Goal: Contribute content: Contribute content

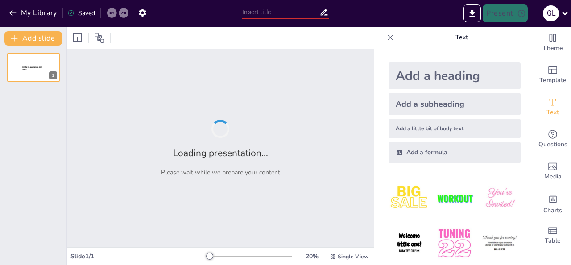
type input "Explorando la Célula: Un Viaje a Sus Partes"
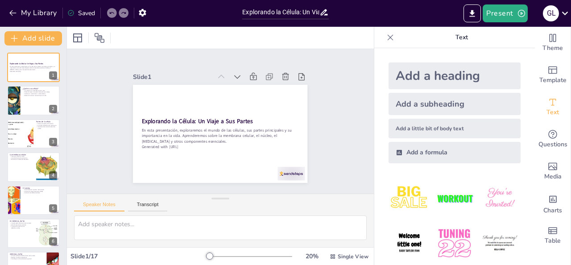
checkbox input "true"
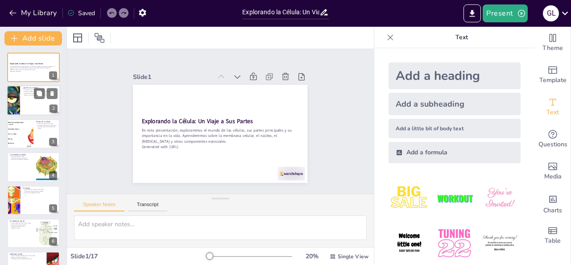
checkbox input "true"
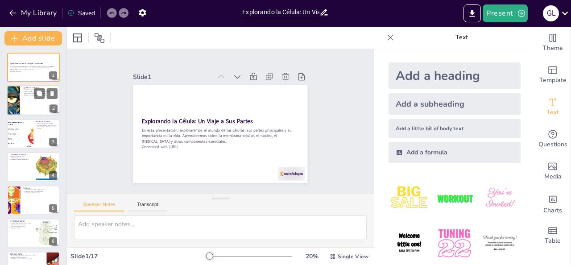
click at [26, 101] on div at bounding box center [34, 101] width 54 height 30
checkbox input "true"
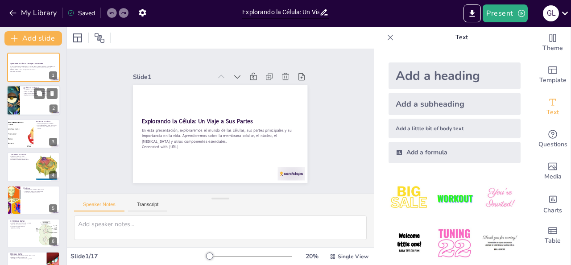
checkbox input "true"
type textarea "La célula es fundamental para entender la biología, ya que es la base de todos …"
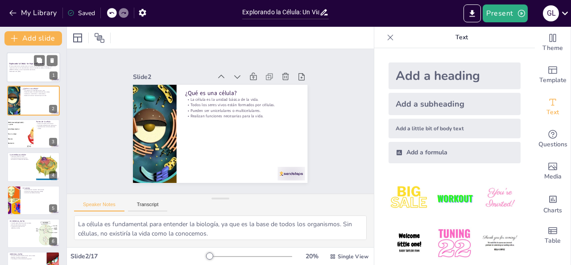
checkbox input "true"
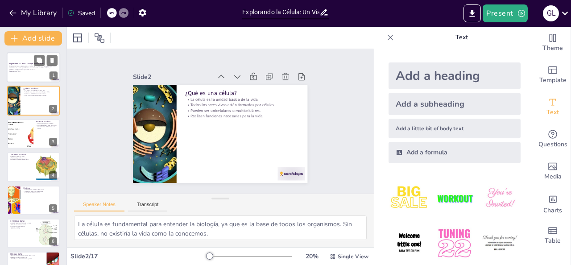
checkbox input "true"
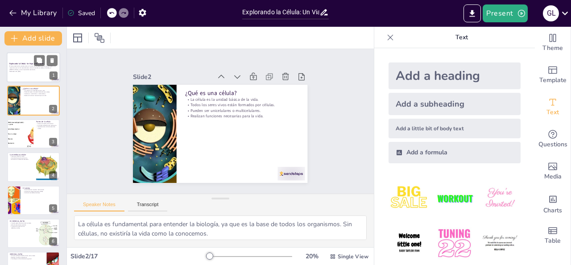
checkbox input "true"
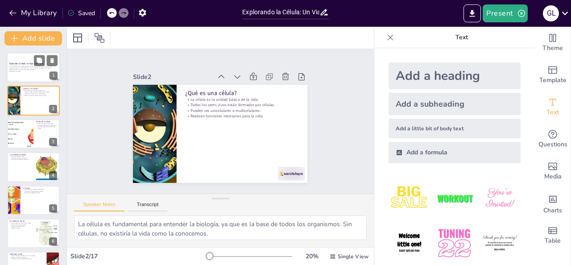
checkbox input "true"
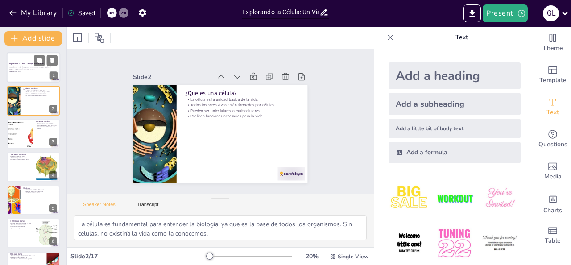
checkbox input "true"
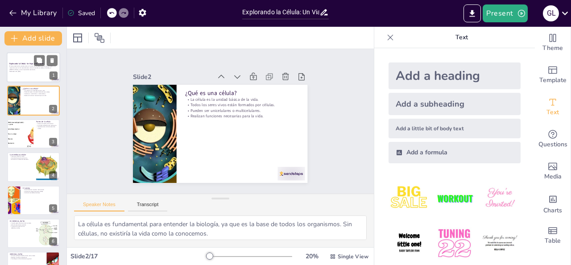
checkbox input "true"
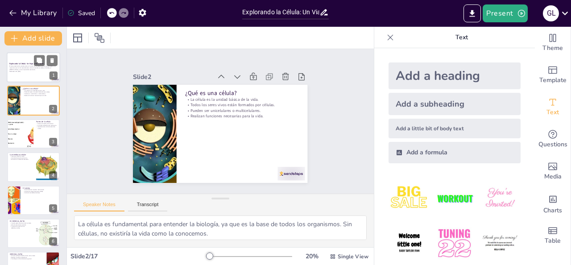
click at [29, 72] on p "Generated with [URL]" at bounding box center [33, 72] width 48 height 2
checkbox input "true"
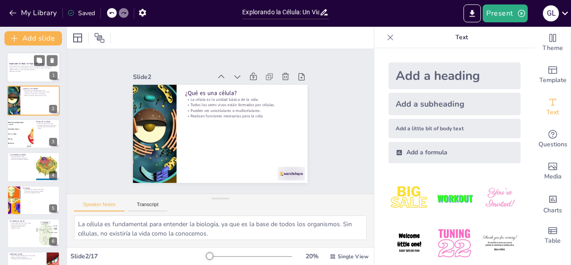
checkbox input "true"
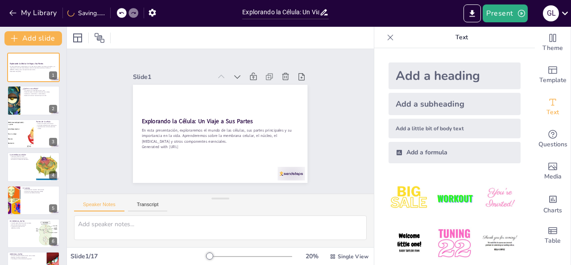
checkbox input "true"
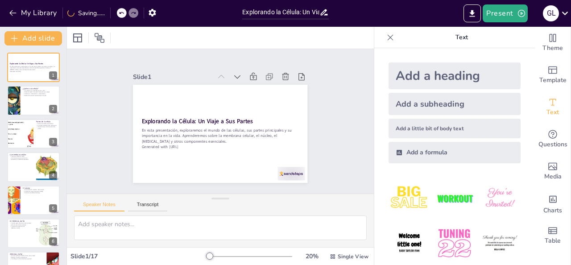
checkbox input "true"
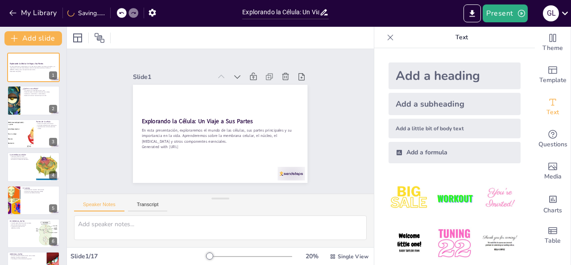
checkbox input "true"
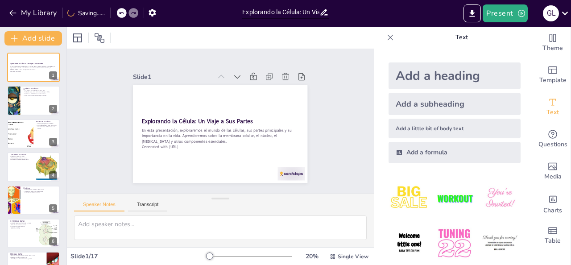
checkbox input "true"
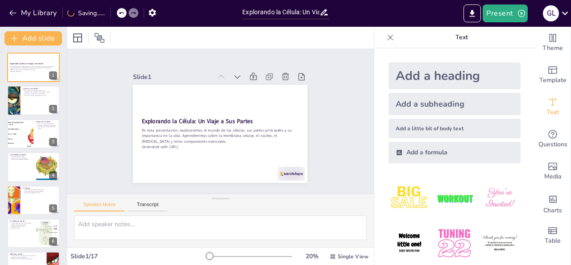
checkbox input "true"
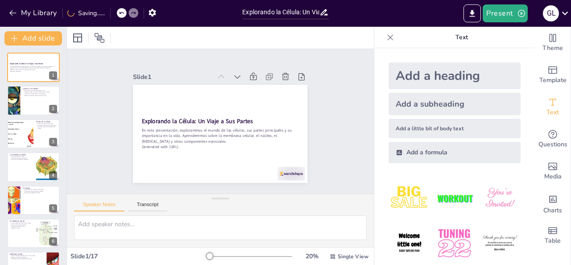
checkbox input "true"
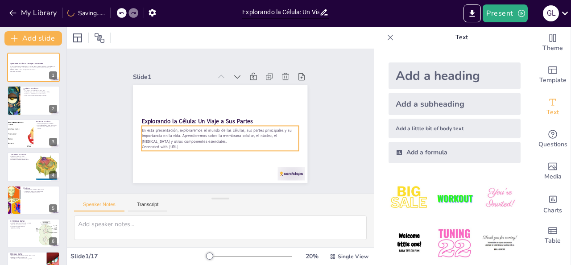
checkbox input "true"
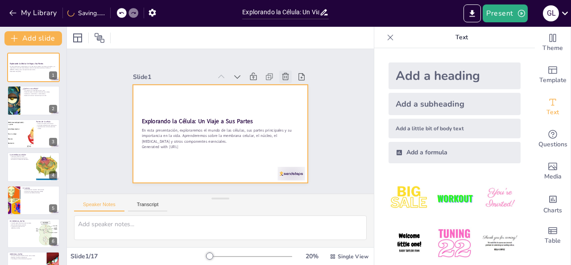
checkbox input "true"
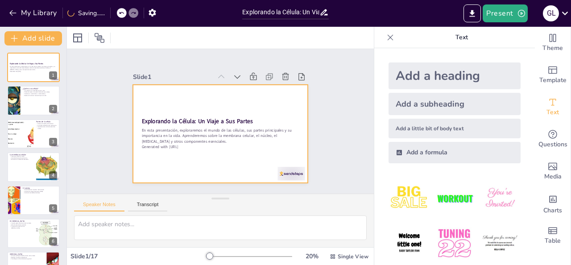
checkbox input "true"
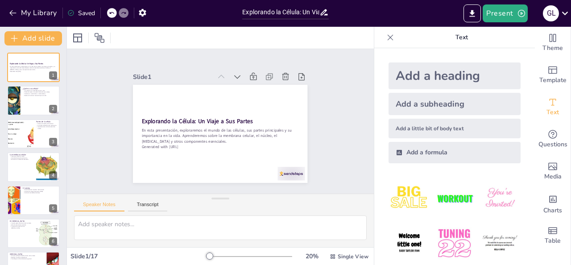
checkbox input "true"
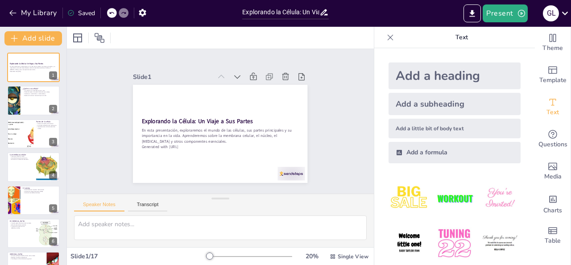
checkbox input "true"
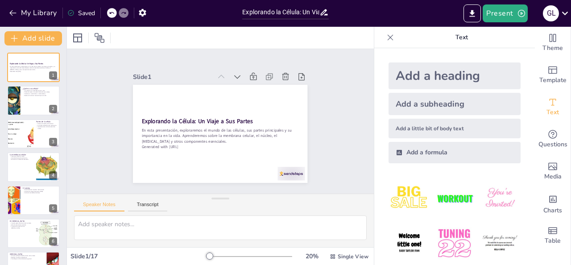
checkbox input "true"
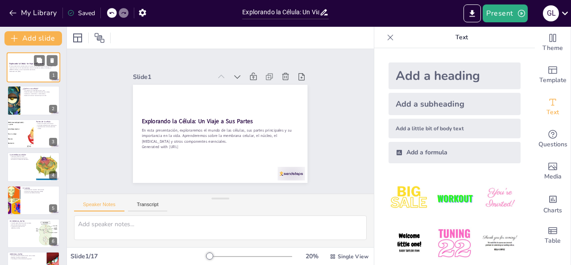
checkbox input "true"
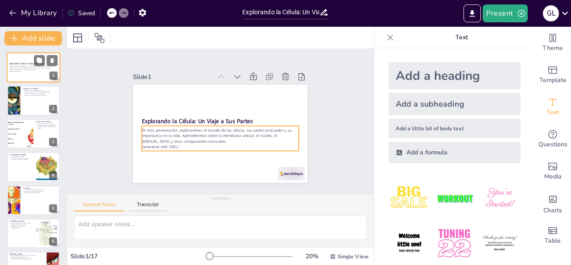
checkbox input "true"
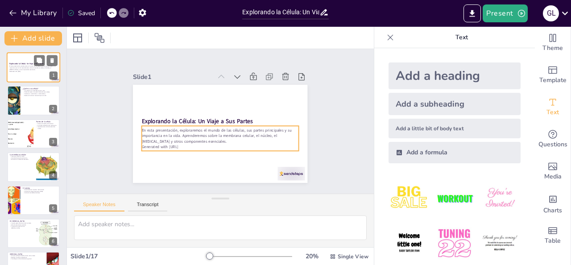
checkbox input "true"
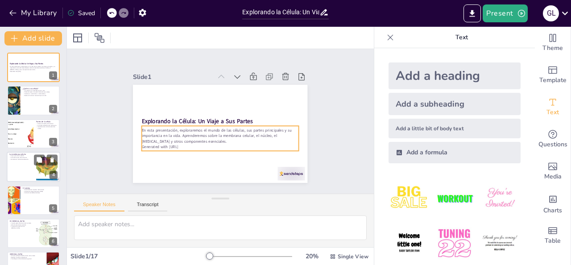
checkbox input "true"
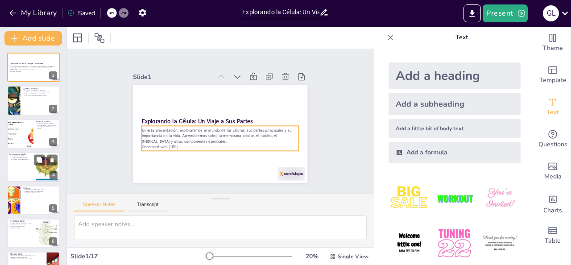
checkbox input "true"
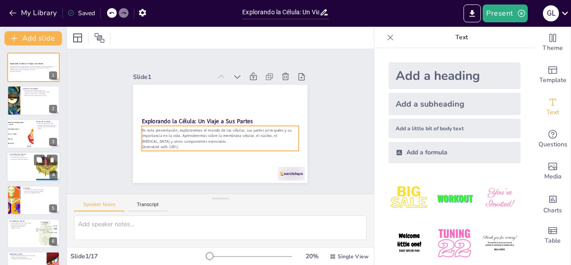
checkbox input "true"
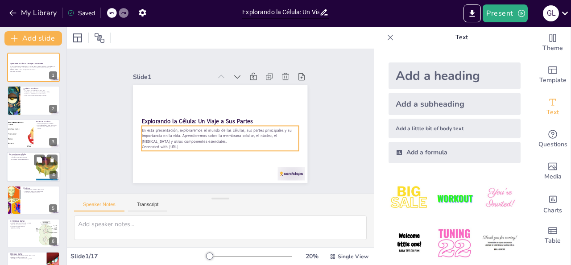
checkbox input "true"
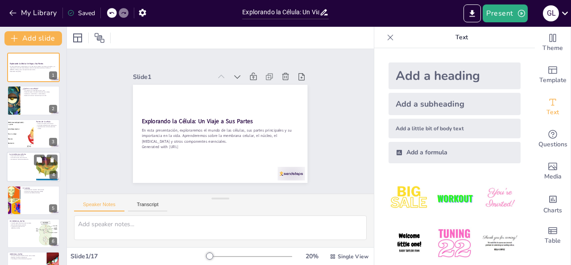
checkbox input "true"
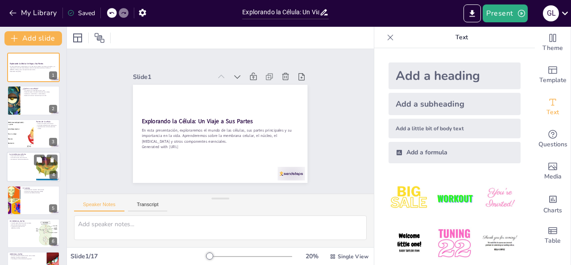
checkbox input "true"
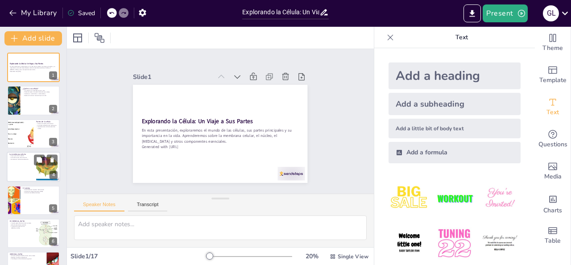
checkbox input "true"
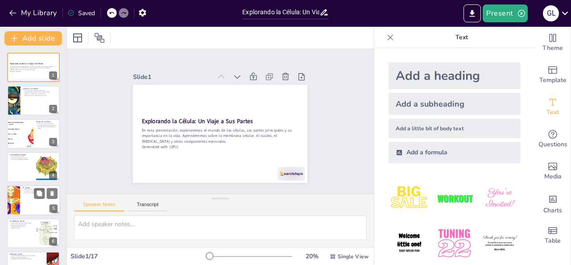
checkbox input "true"
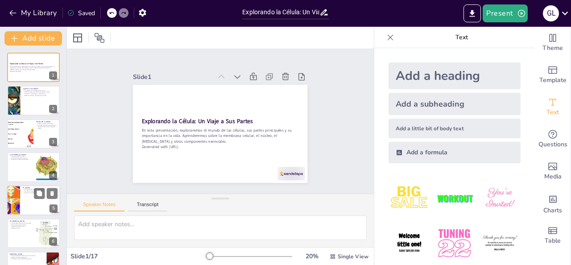
checkbox input "true"
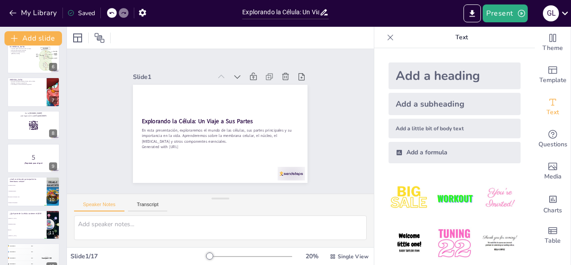
checkbox input "true"
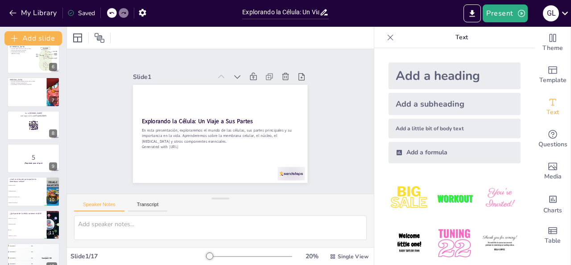
checkbox input "true"
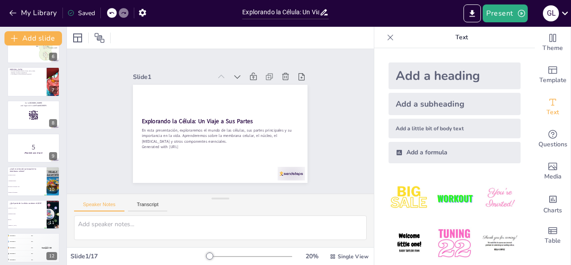
checkbox input "true"
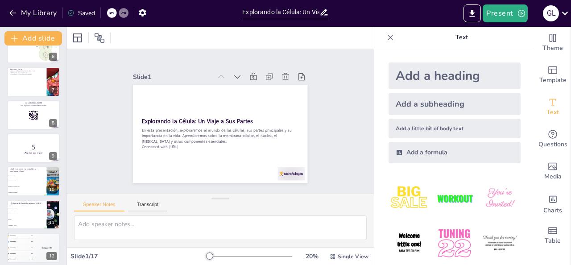
checkbox input "true"
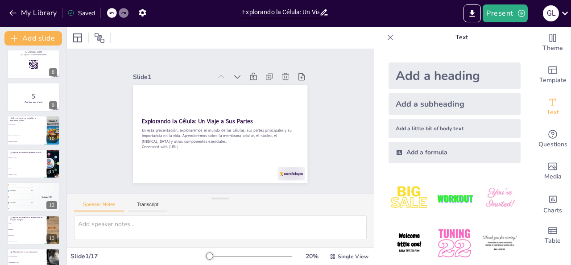
scroll to position [277, 0]
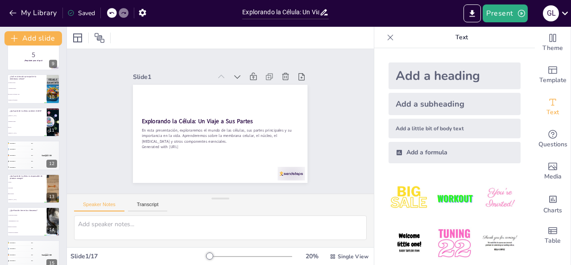
checkbox input "true"
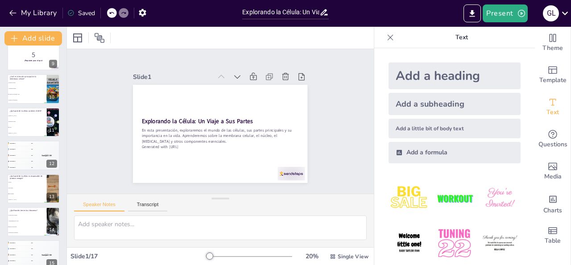
checkbox input "true"
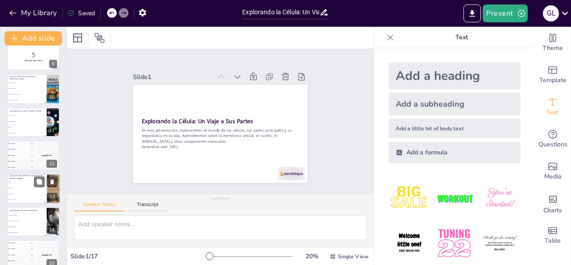
checkbox input "true"
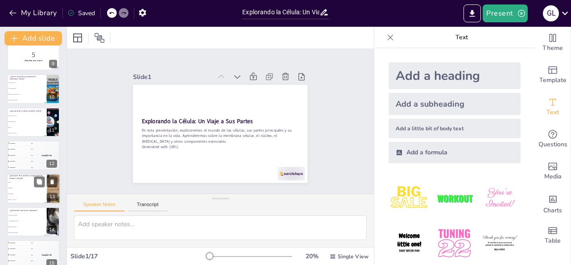
checkbox input "true"
click at [21, 184] on li "Núcleo" at bounding box center [27, 182] width 40 height 6
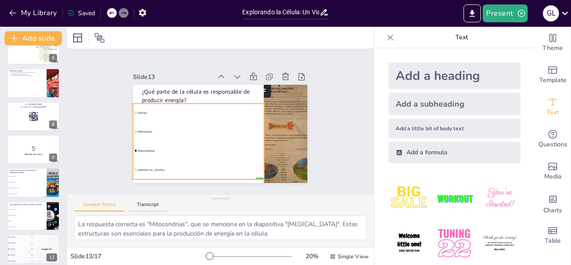
scroll to position [0, 0]
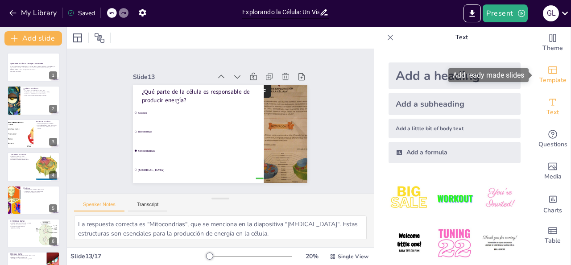
click at [557, 73] on icon "Add ready made slides" at bounding box center [553, 70] width 11 height 11
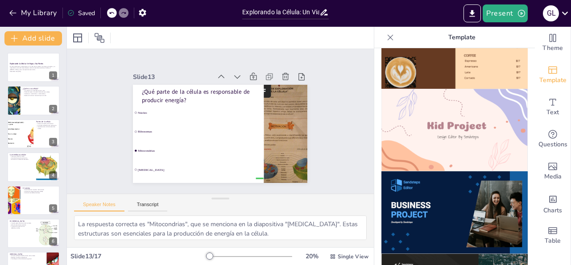
scroll to position [626, 0]
click at [448, 129] on img at bounding box center [455, 130] width 146 height 83
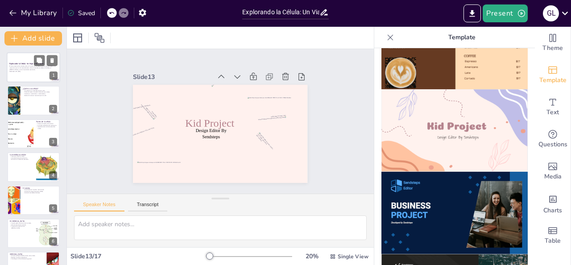
click at [28, 65] on div "En esta presentación, exploraremos el mundo de las células, sus partes principa…" at bounding box center [33, 69] width 48 height 8
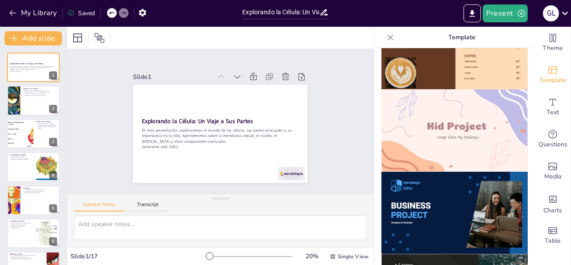
click at [460, 128] on img at bounding box center [455, 130] width 146 height 83
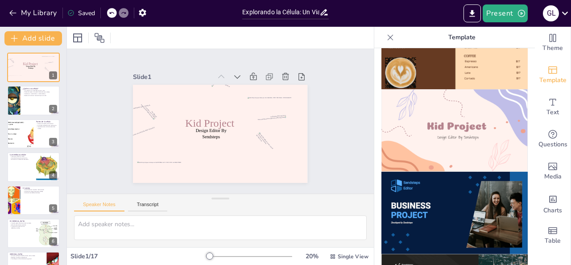
click at [110, 12] on icon at bounding box center [111, 12] width 5 height 5
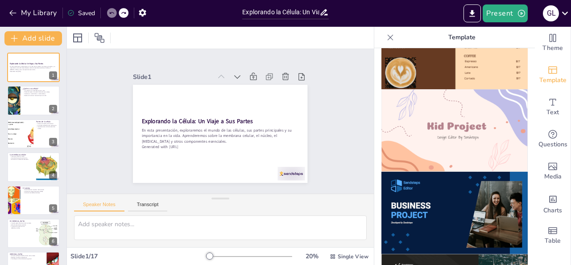
click at [110, 12] on icon at bounding box center [111, 12] width 5 height 5
click at [89, 126] on div "Slide 1 Explorando la Célula: Un Viaje a Sus Partes En esta presentación, explo…" at bounding box center [220, 121] width 307 height 145
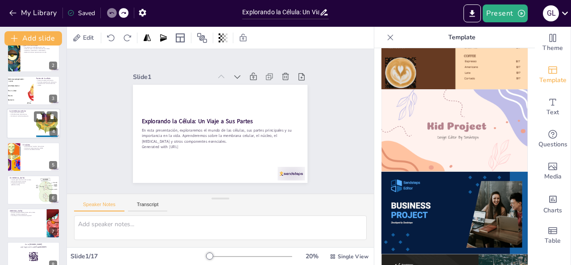
scroll to position [0, 0]
